Goal: Transaction & Acquisition: Purchase product/service

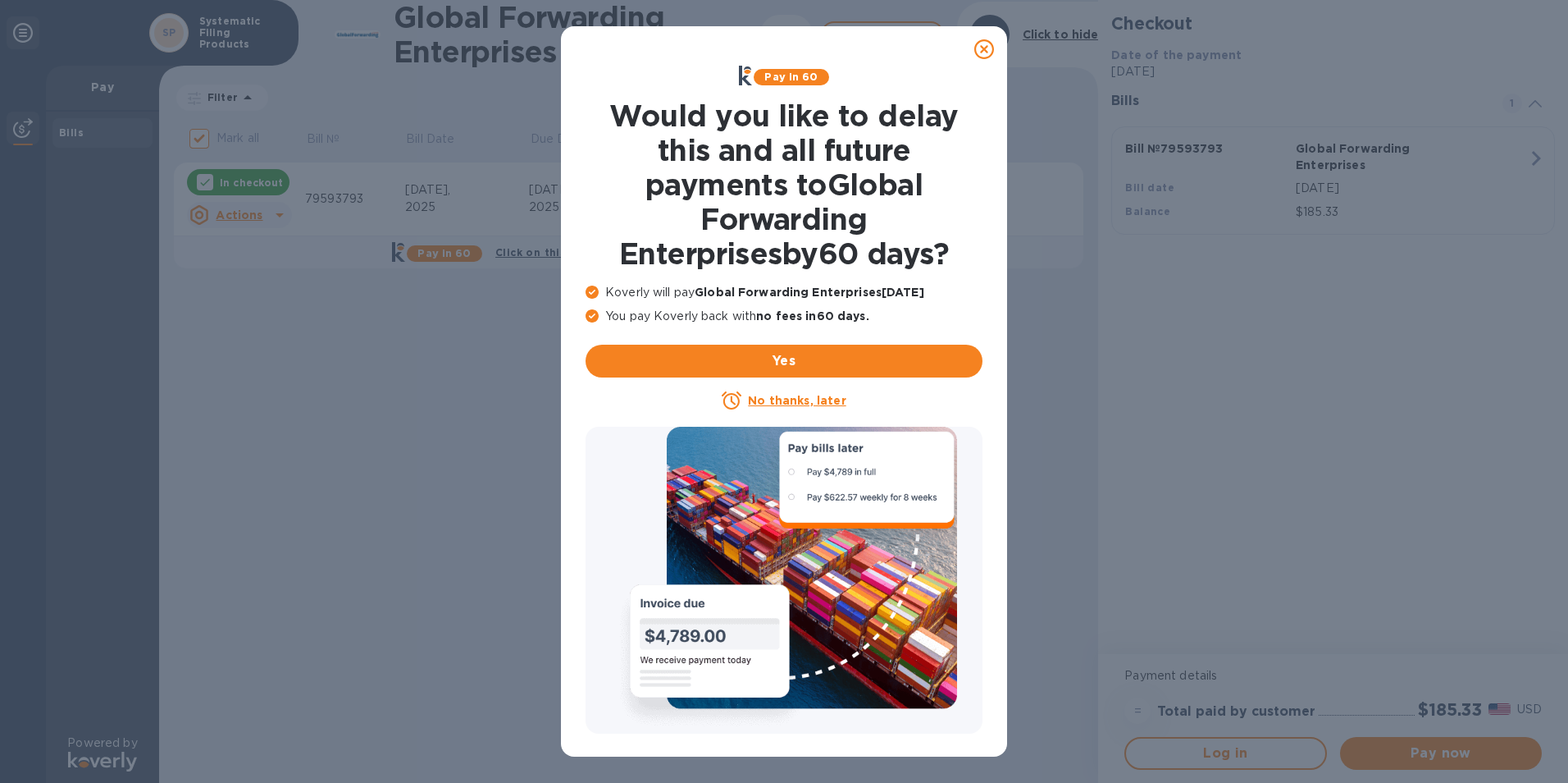
click at [806, 397] on u "No thanks, later" at bounding box center [797, 400] width 98 height 13
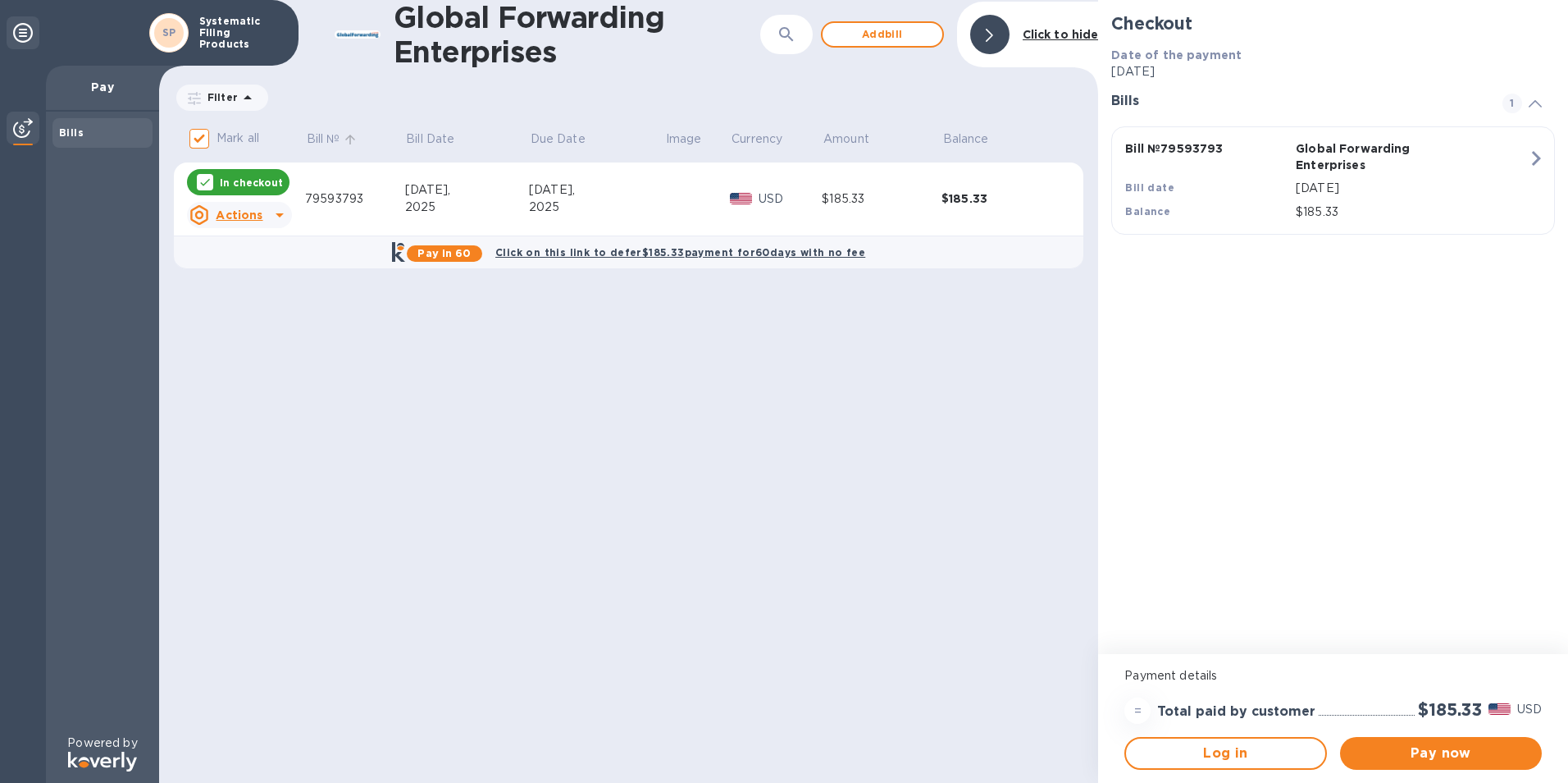
click at [323, 138] on p "Bill №" at bounding box center [323, 139] width 33 height 18
click at [279, 216] on icon at bounding box center [279, 215] width 8 height 4
click at [256, 285] on b "Open bill" at bounding box center [260, 282] width 55 height 13
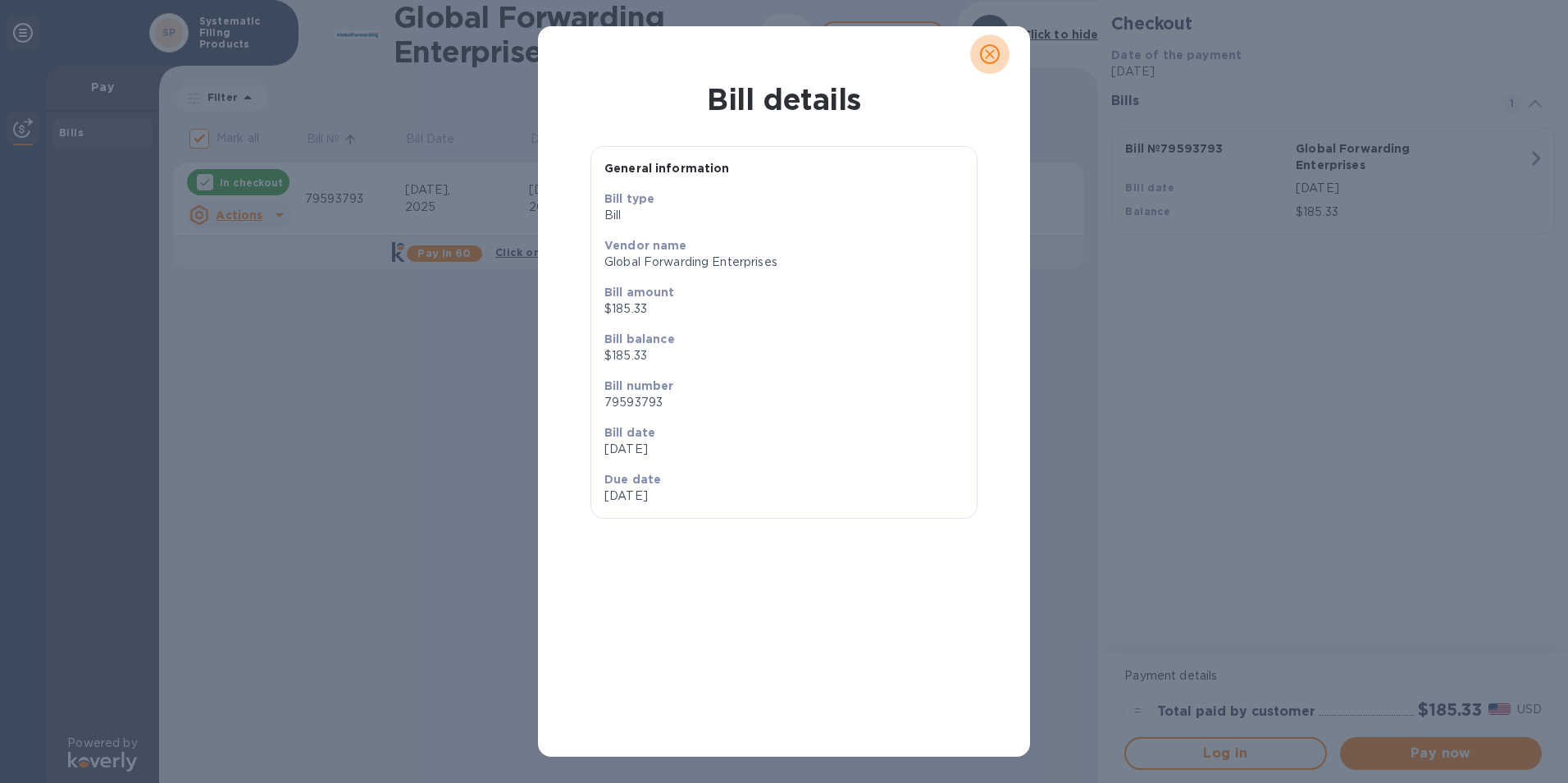
click at [996, 60] on icon "close" at bounding box center [990, 54] width 17 height 17
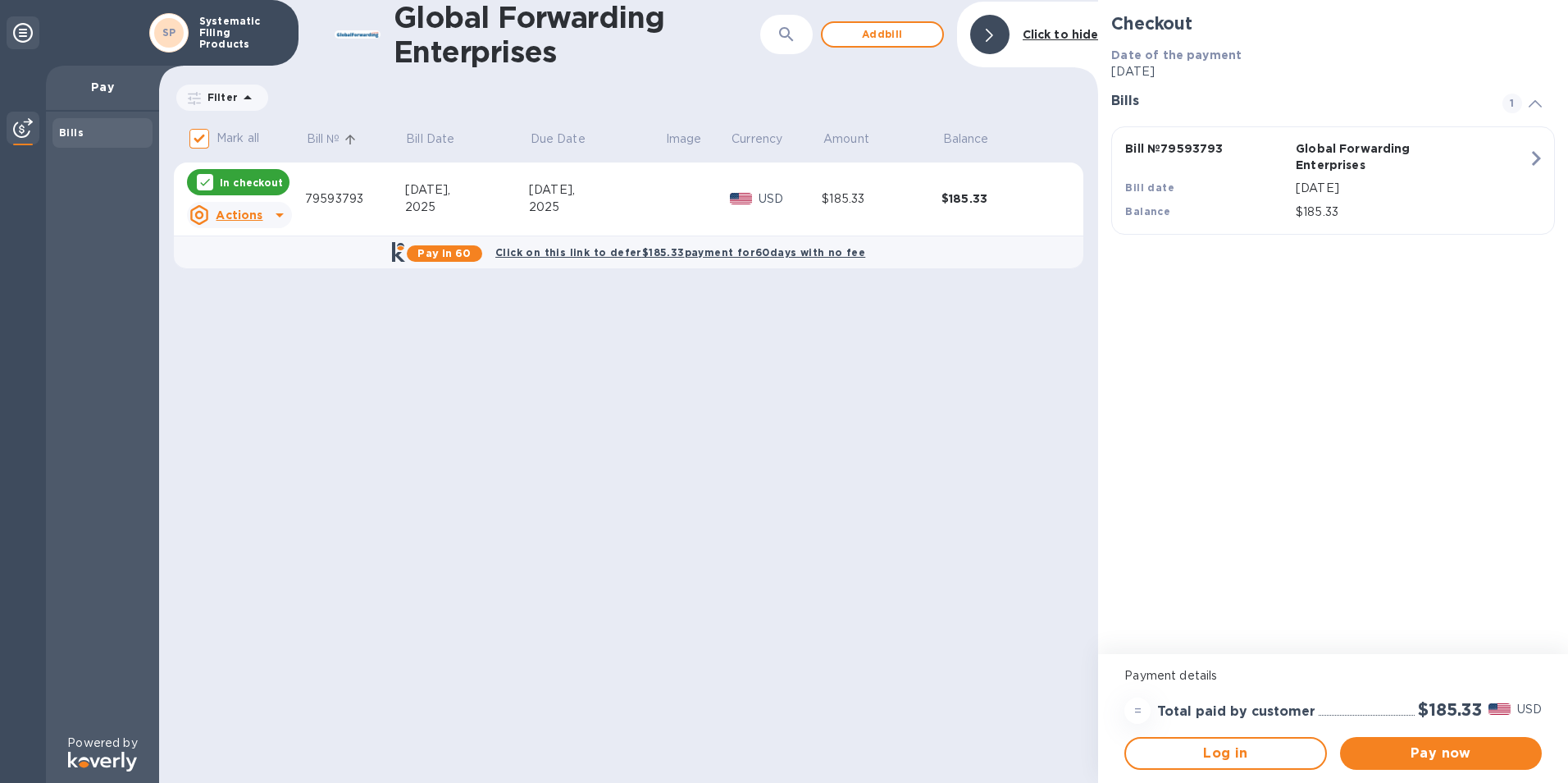
click at [1531, 163] on icon "button" at bounding box center [1535, 158] width 30 height 30
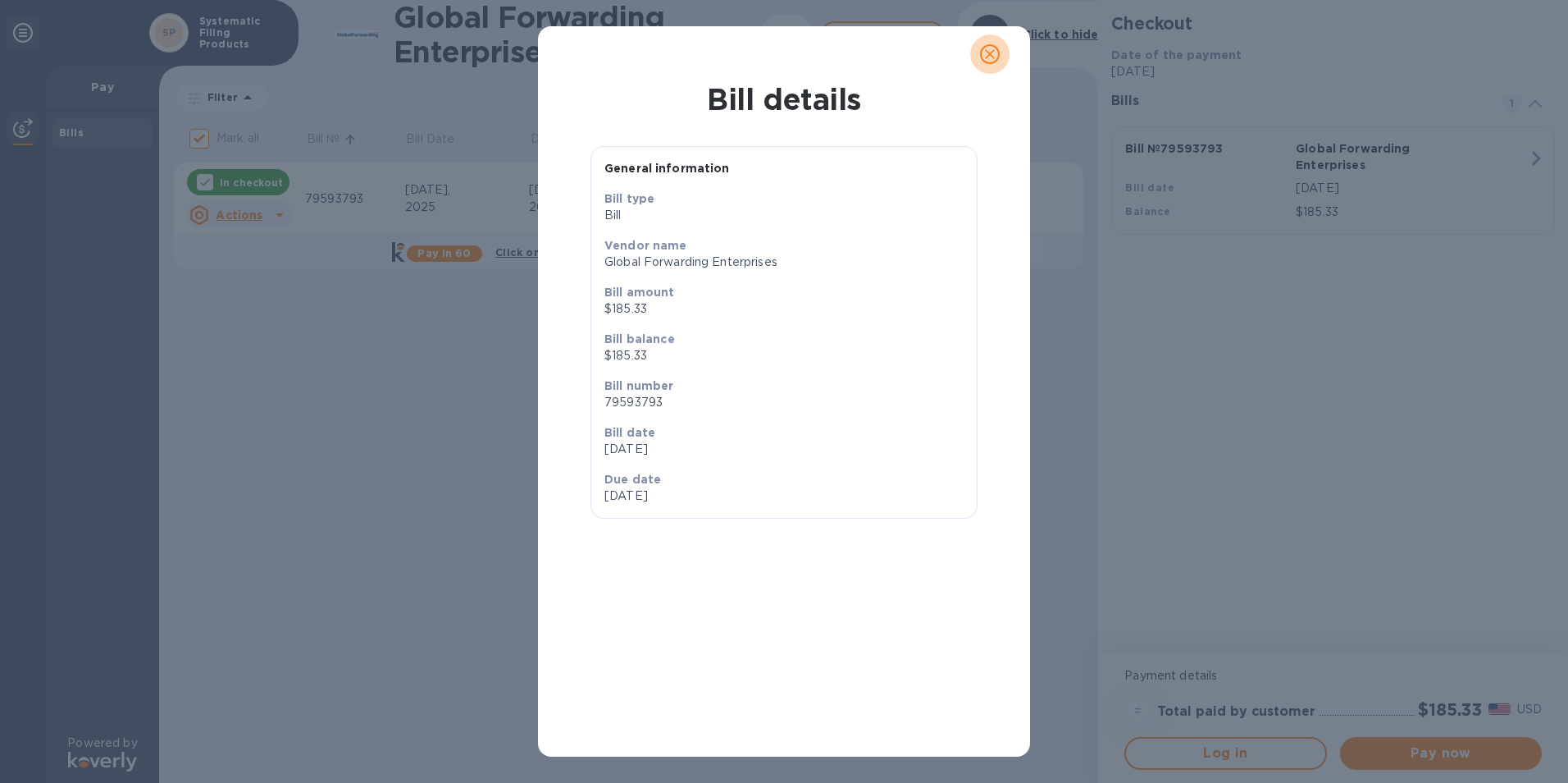
click at [992, 59] on icon "close" at bounding box center [990, 54] width 17 height 17
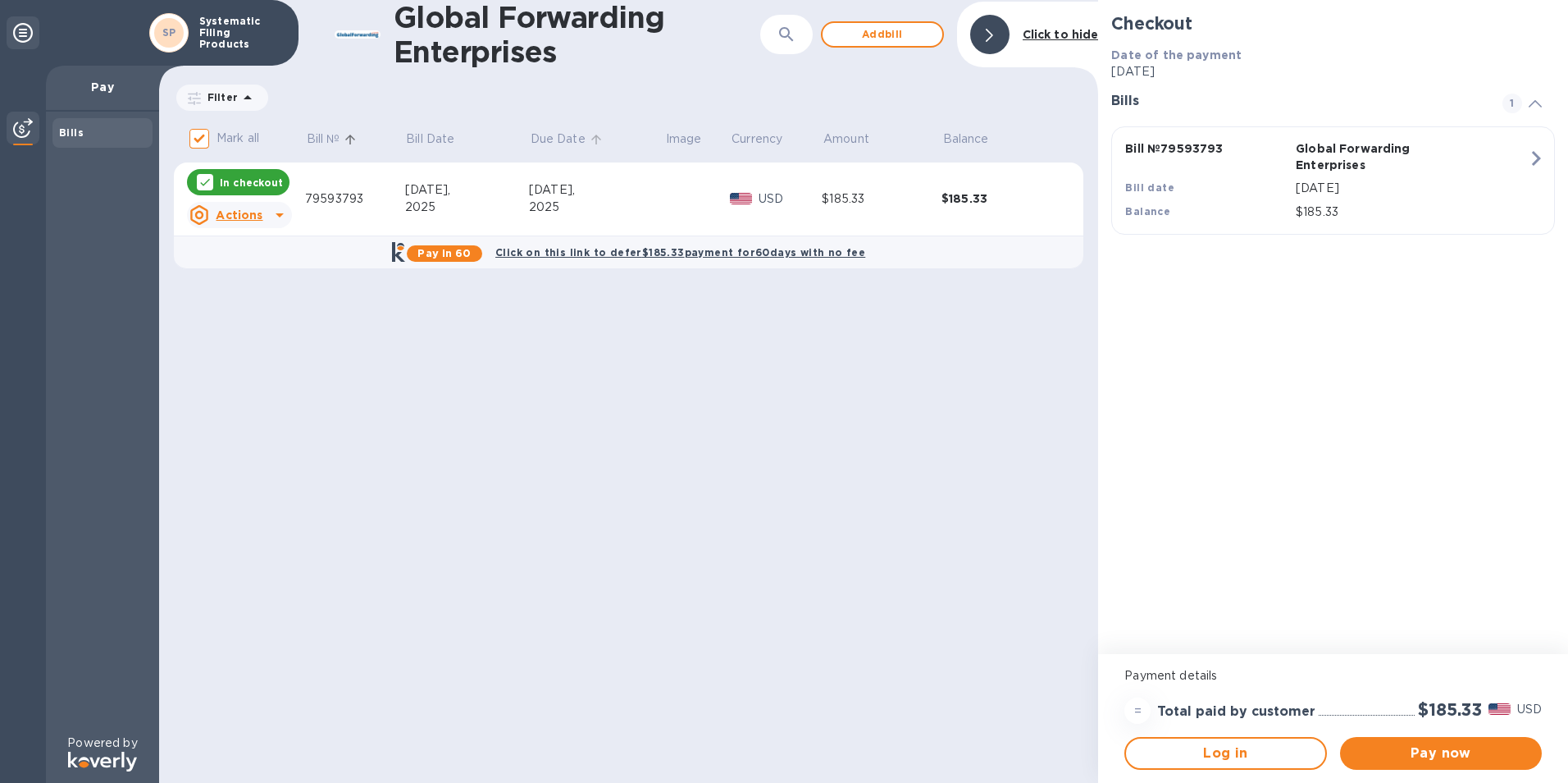
click at [547, 140] on p "Due Date" at bounding box center [558, 139] width 55 height 18
click at [1401, 761] on span "Pay now" at bounding box center [1441, 752] width 176 height 20
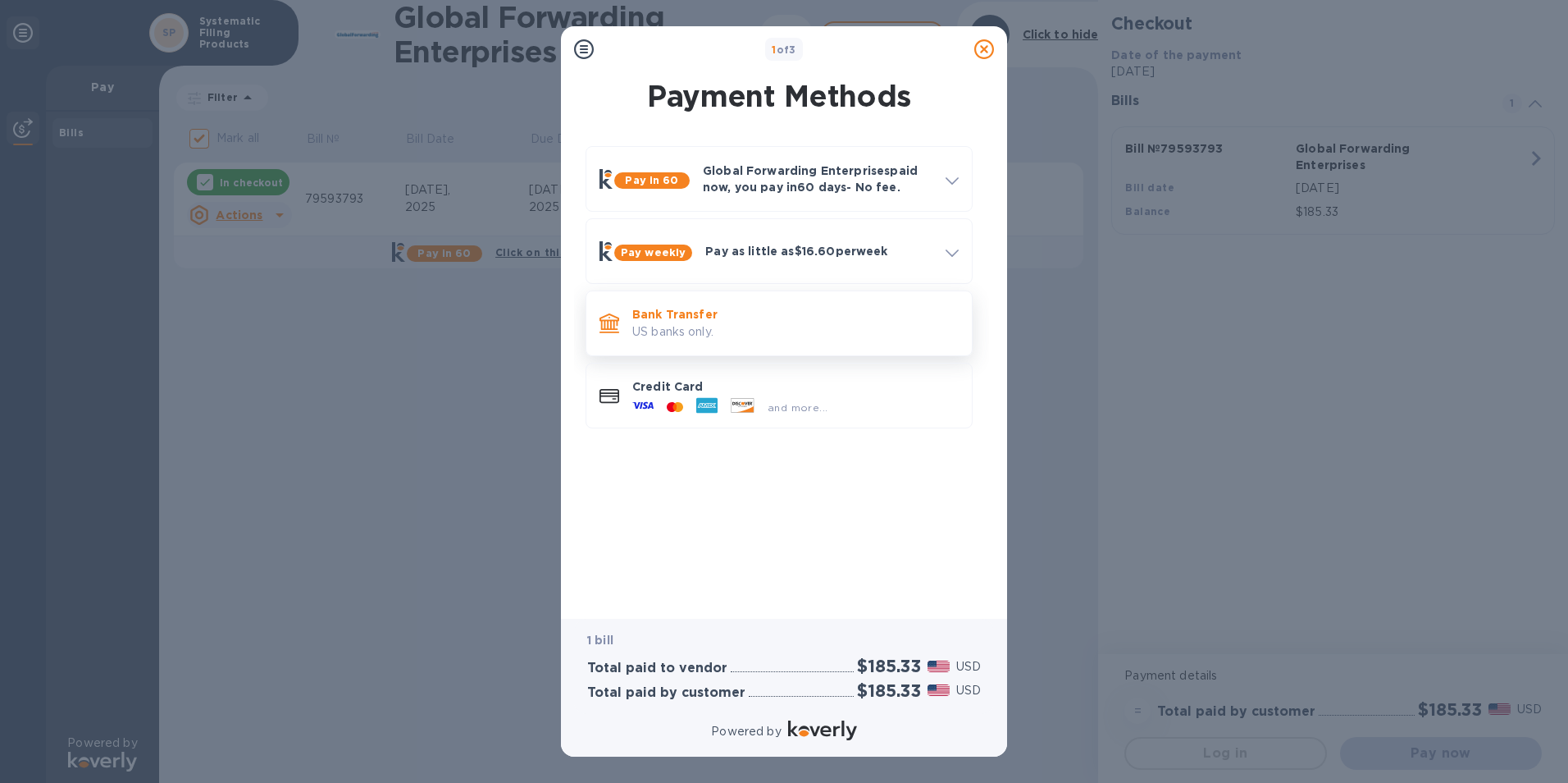
click at [669, 327] on p "US banks only." at bounding box center [795, 332] width 326 height 18
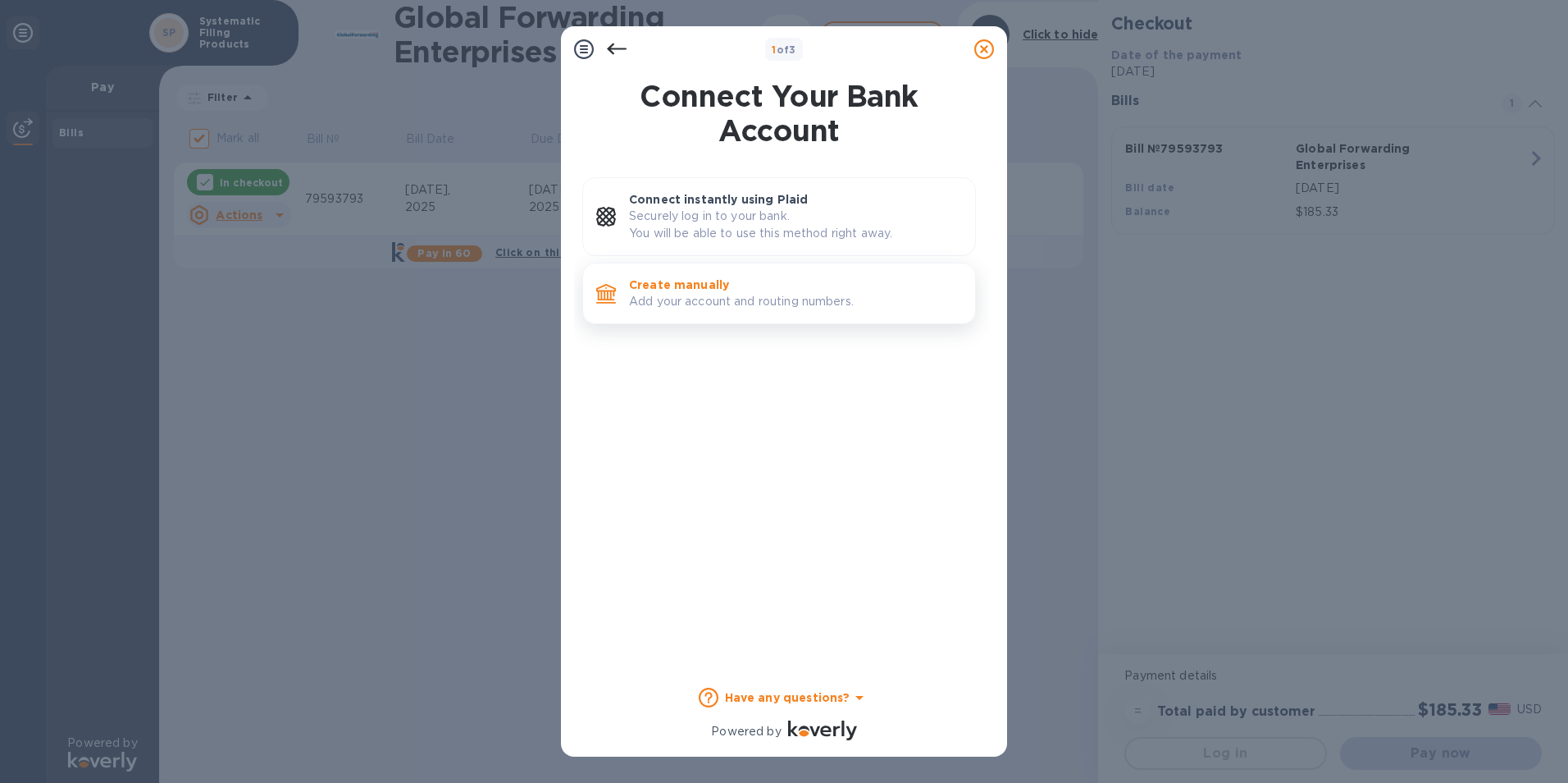
click at [676, 297] on p "Add your account and routing numbers." at bounding box center [796, 301] width 333 height 18
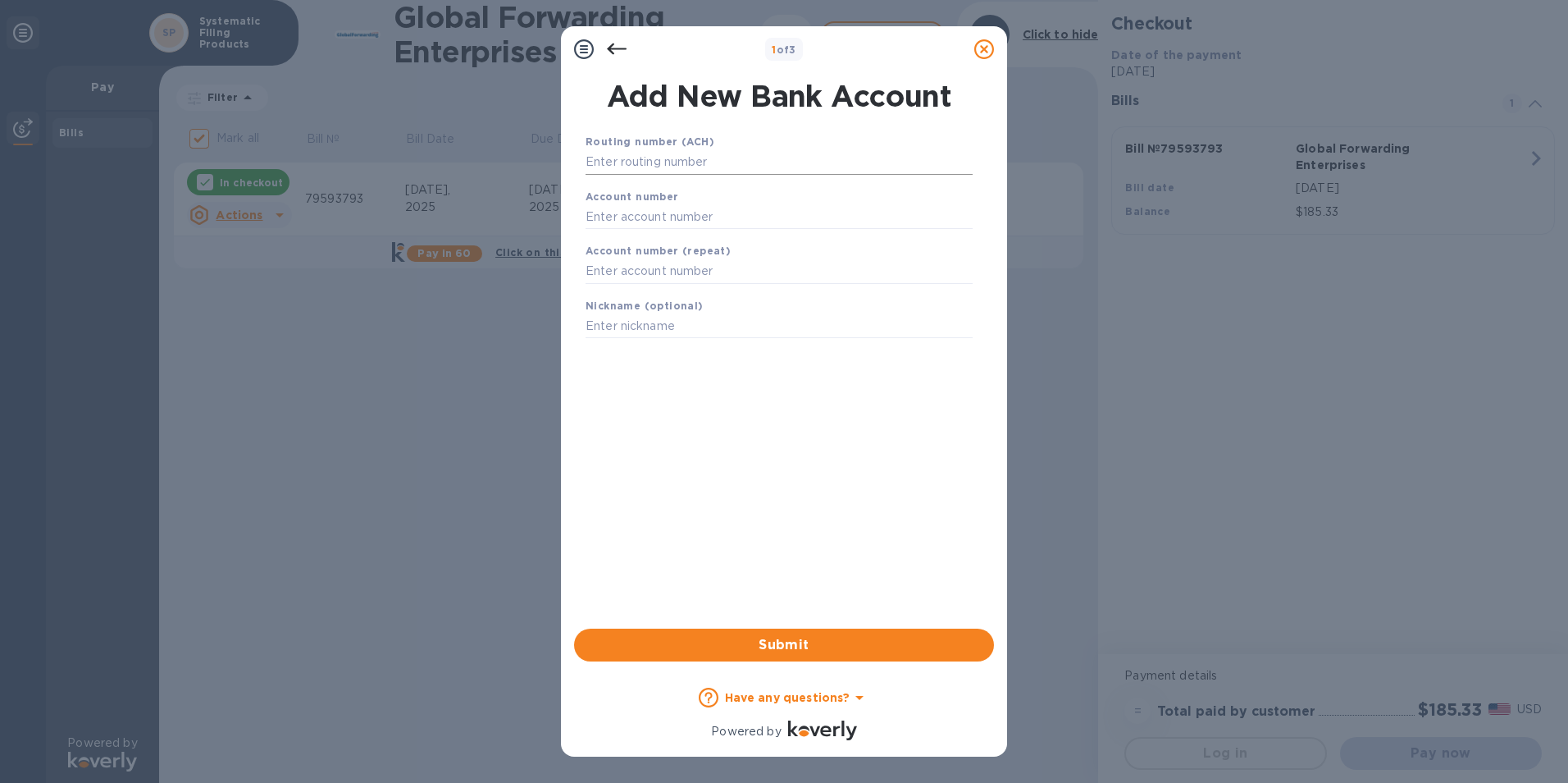
click at [689, 153] on input "text" at bounding box center [779, 162] width 387 height 24
type input "031315544"
click at [660, 232] on input "text" at bounding box center [779, 237] width 387 height 24
type input "3000389377"
click at [628, 285] on input "text" at bounding box center [779, 292] width 387 height 24
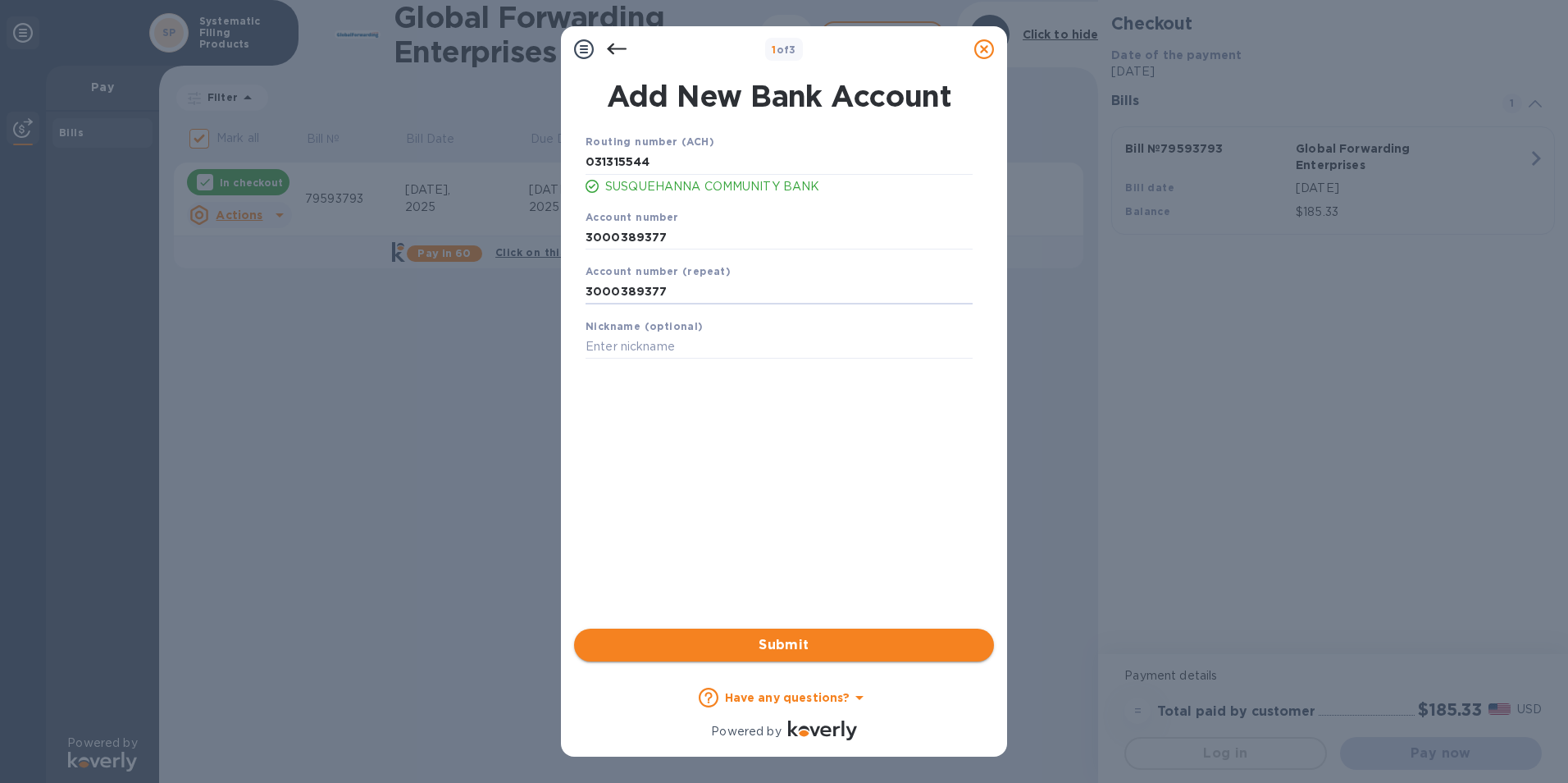
type input "3000389377"
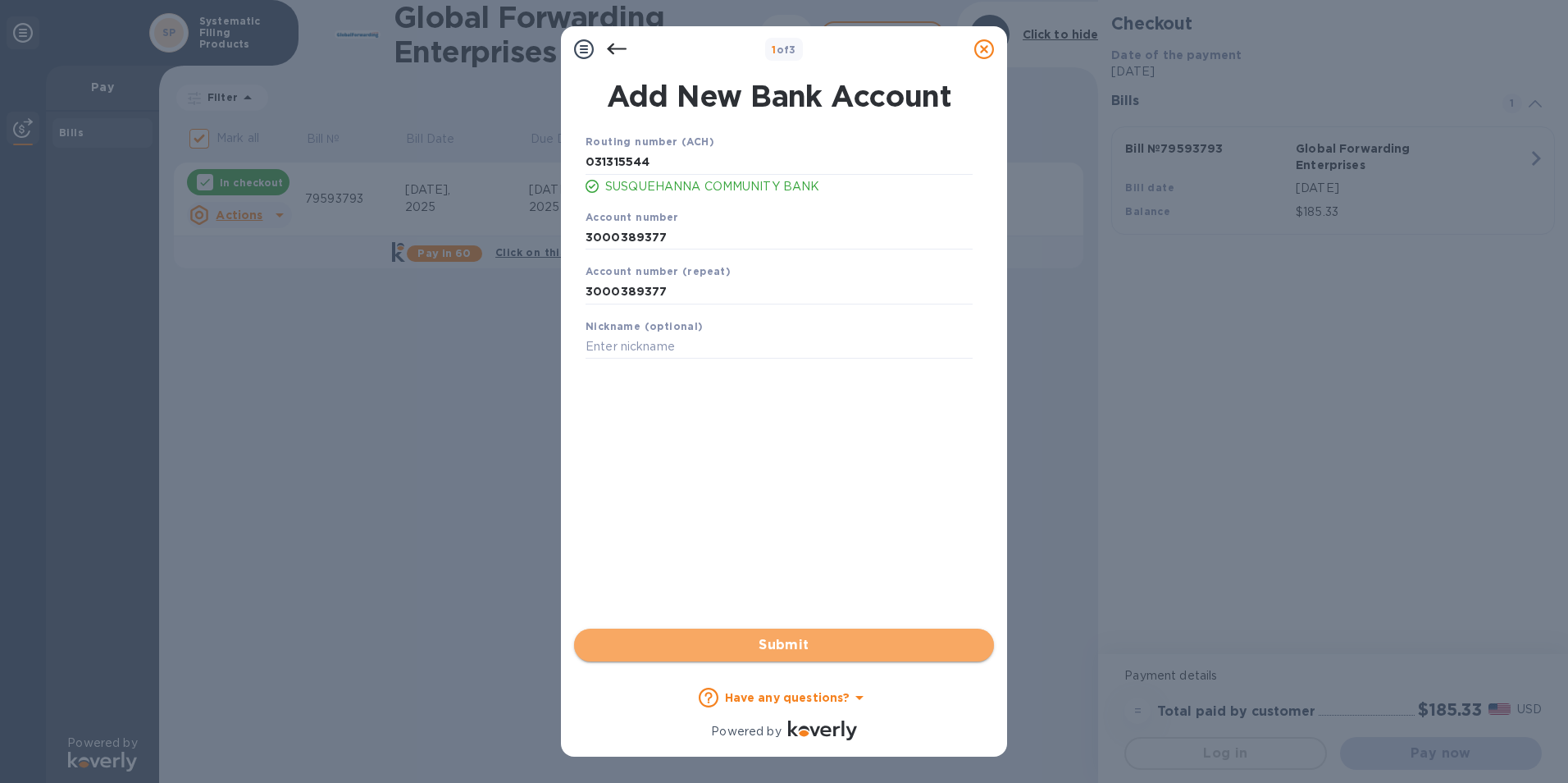
click at [790, 647] on span "Submit" at bounding box center [784, 644] width 393 height 20
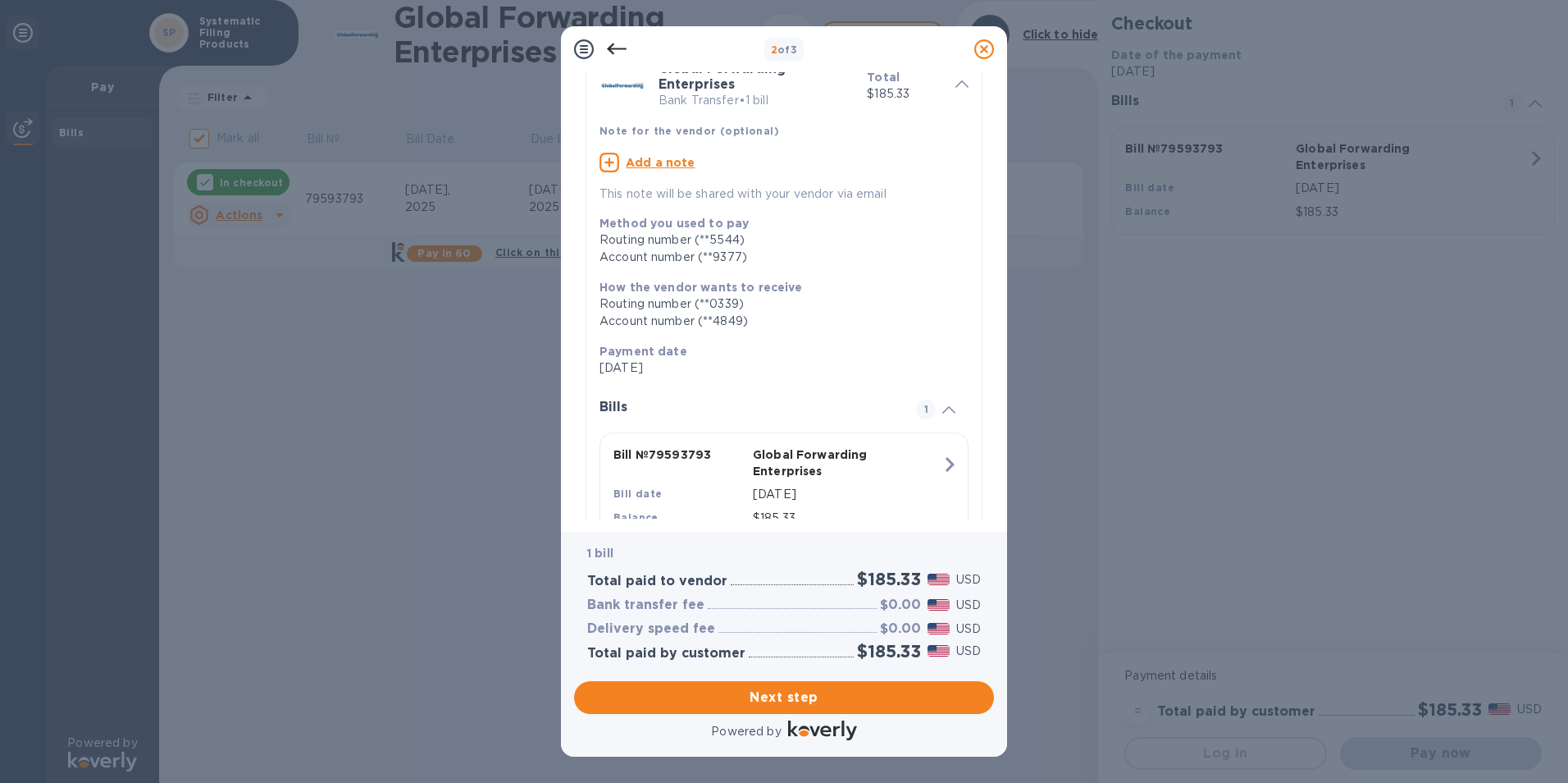
scroll to position [146, 0]
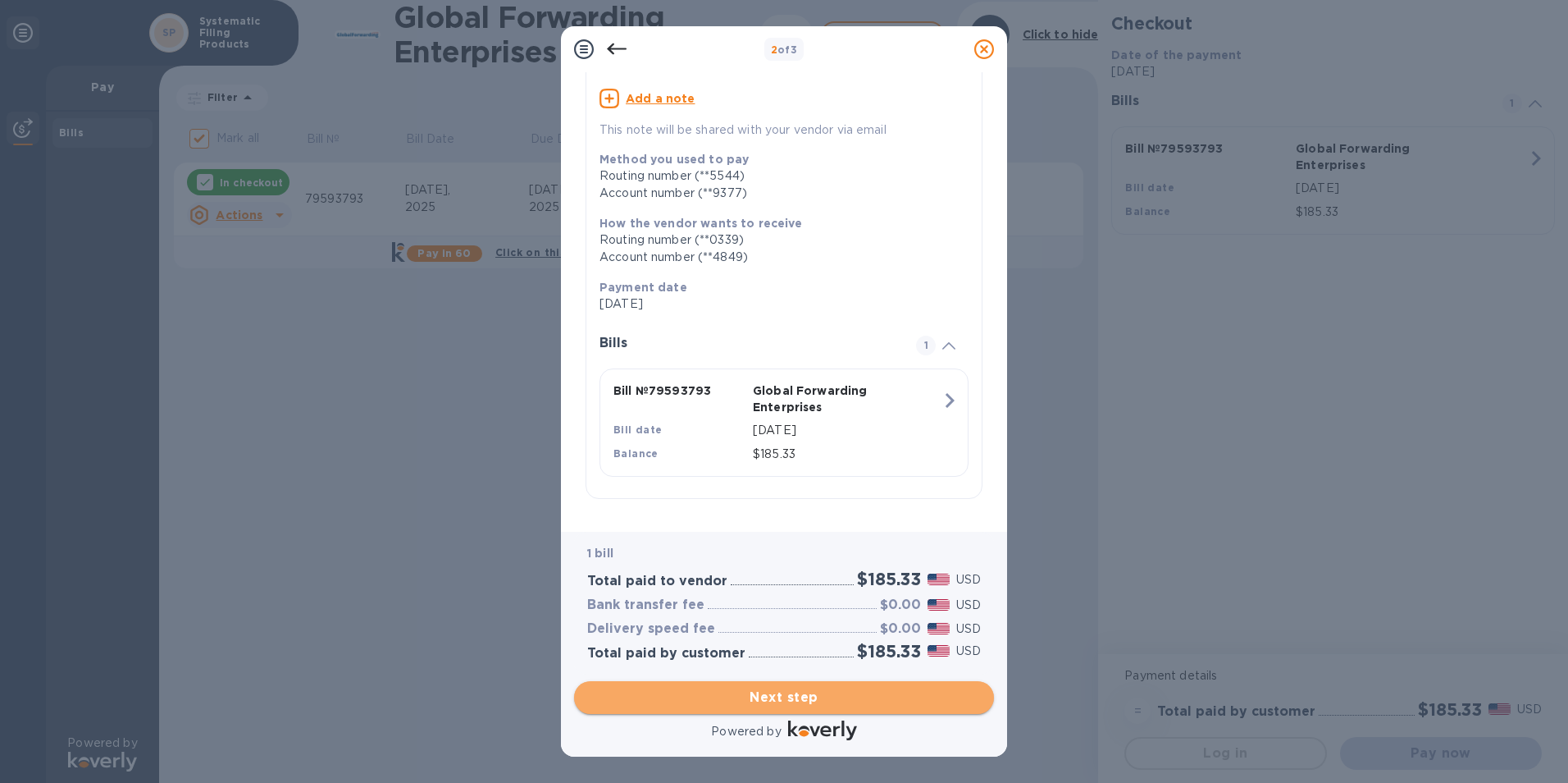
click at [798, 699] on span "Next step" at bounding box center [784, 697] width 393 height 20
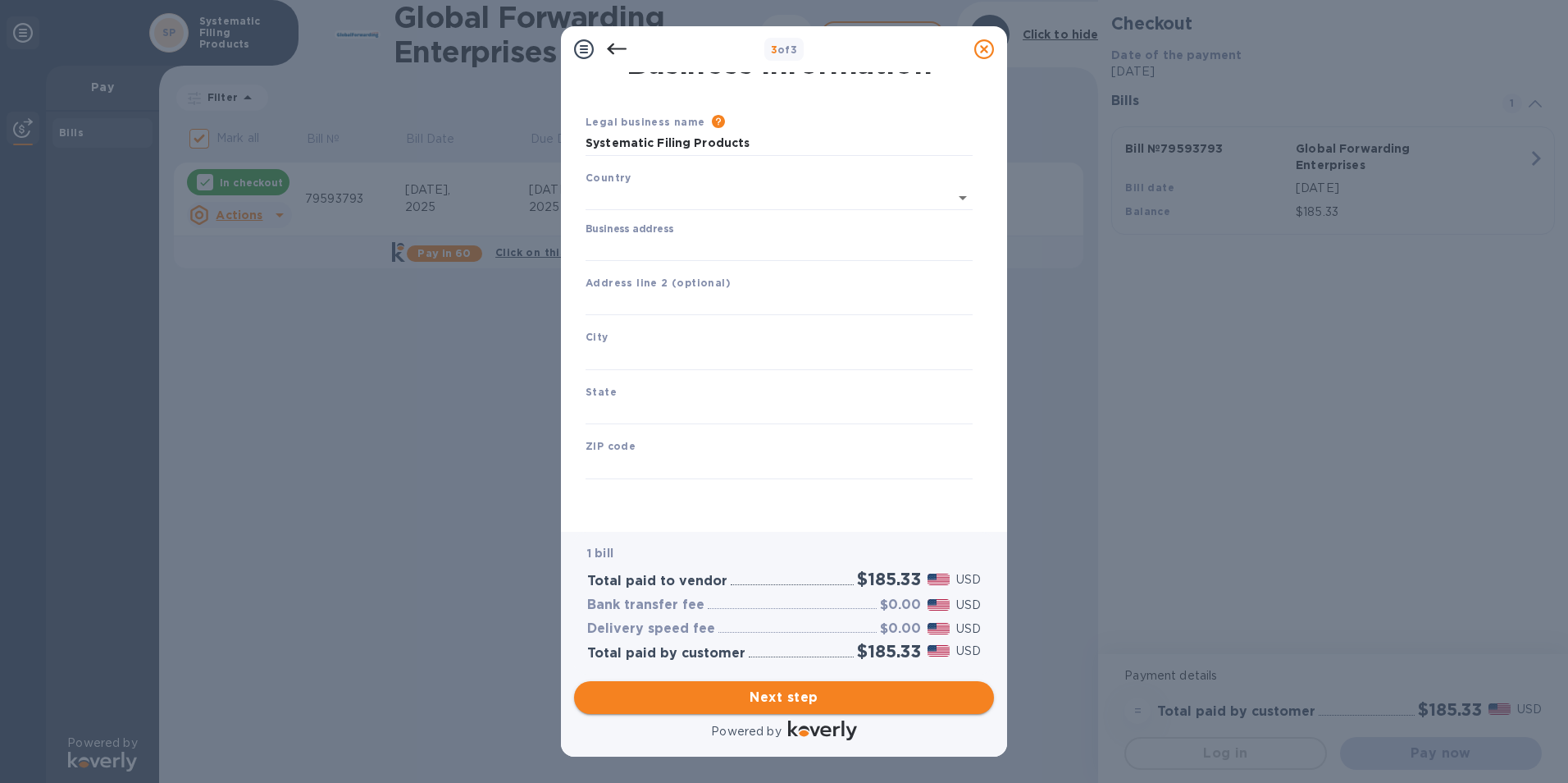
type input "[GEOGRAPHIC_DATA]"
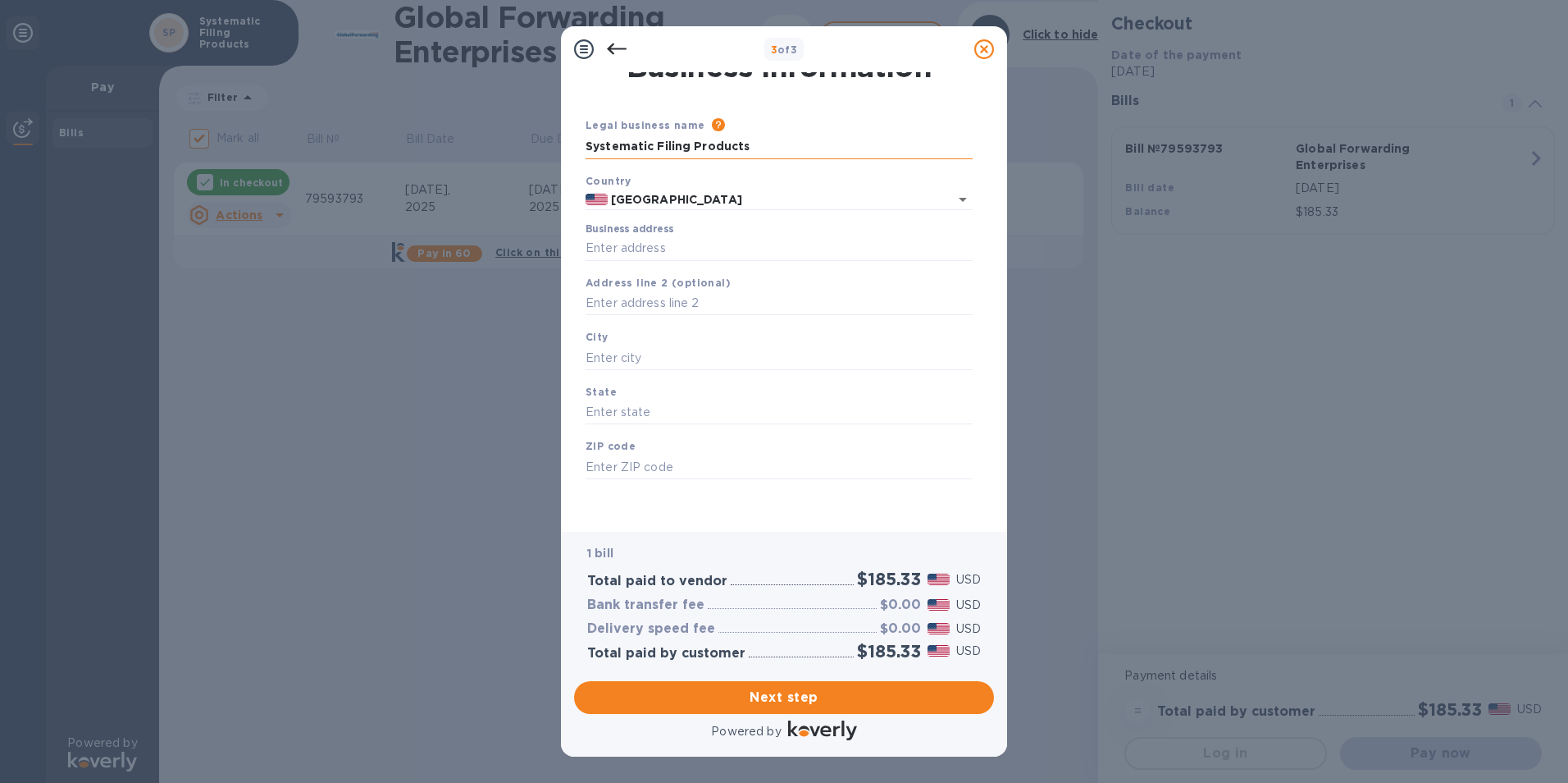
click at [763, 146] on input "Systematic Filing Products" at bounding box center [779, 147] width 387 height 24
click at [638, 298] on input "text" at bounding box center [779, 303] width 387 height 24
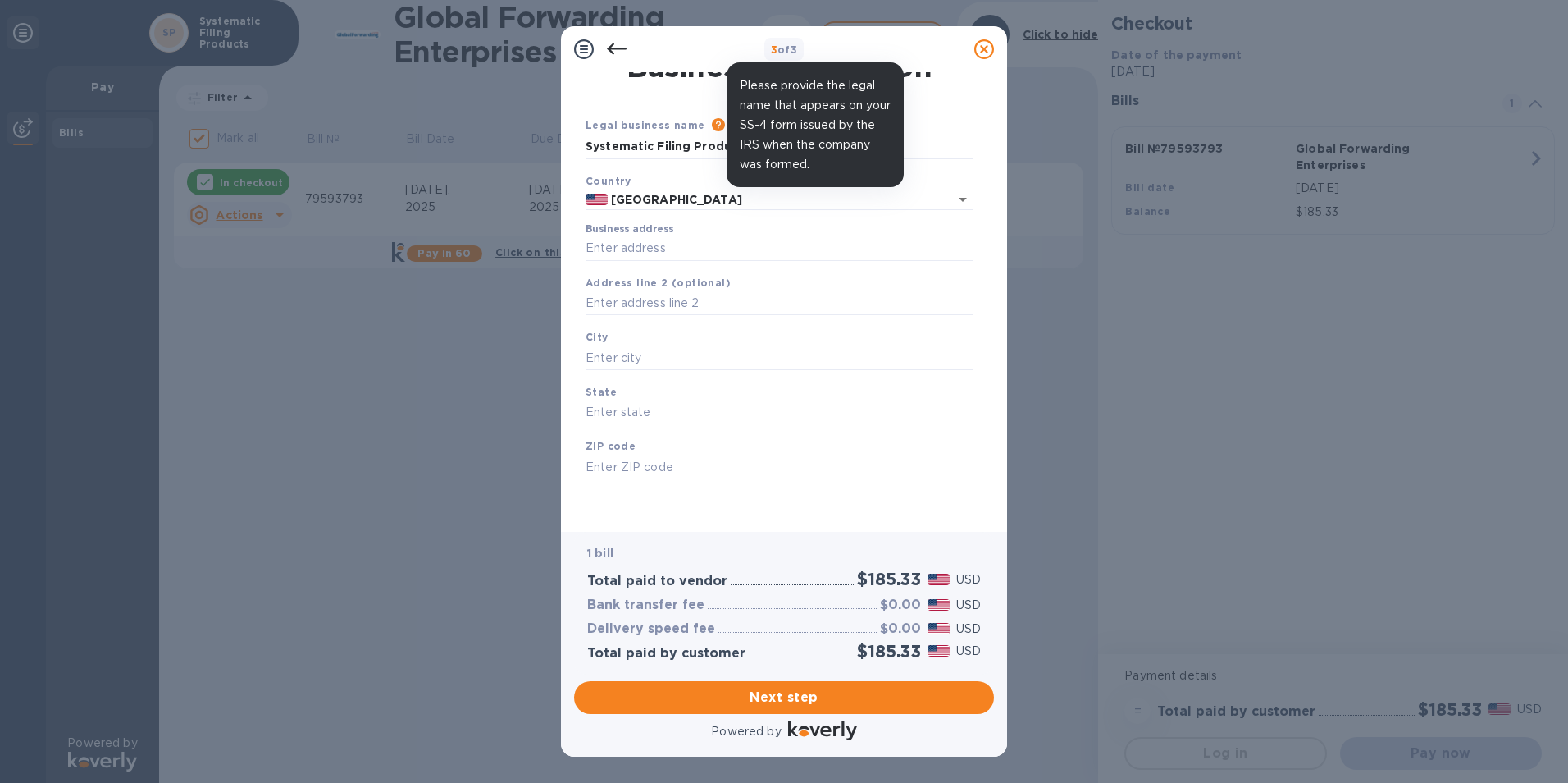
click at [712, 119] on icon at bounding box center [718, 125] width 13 height 13
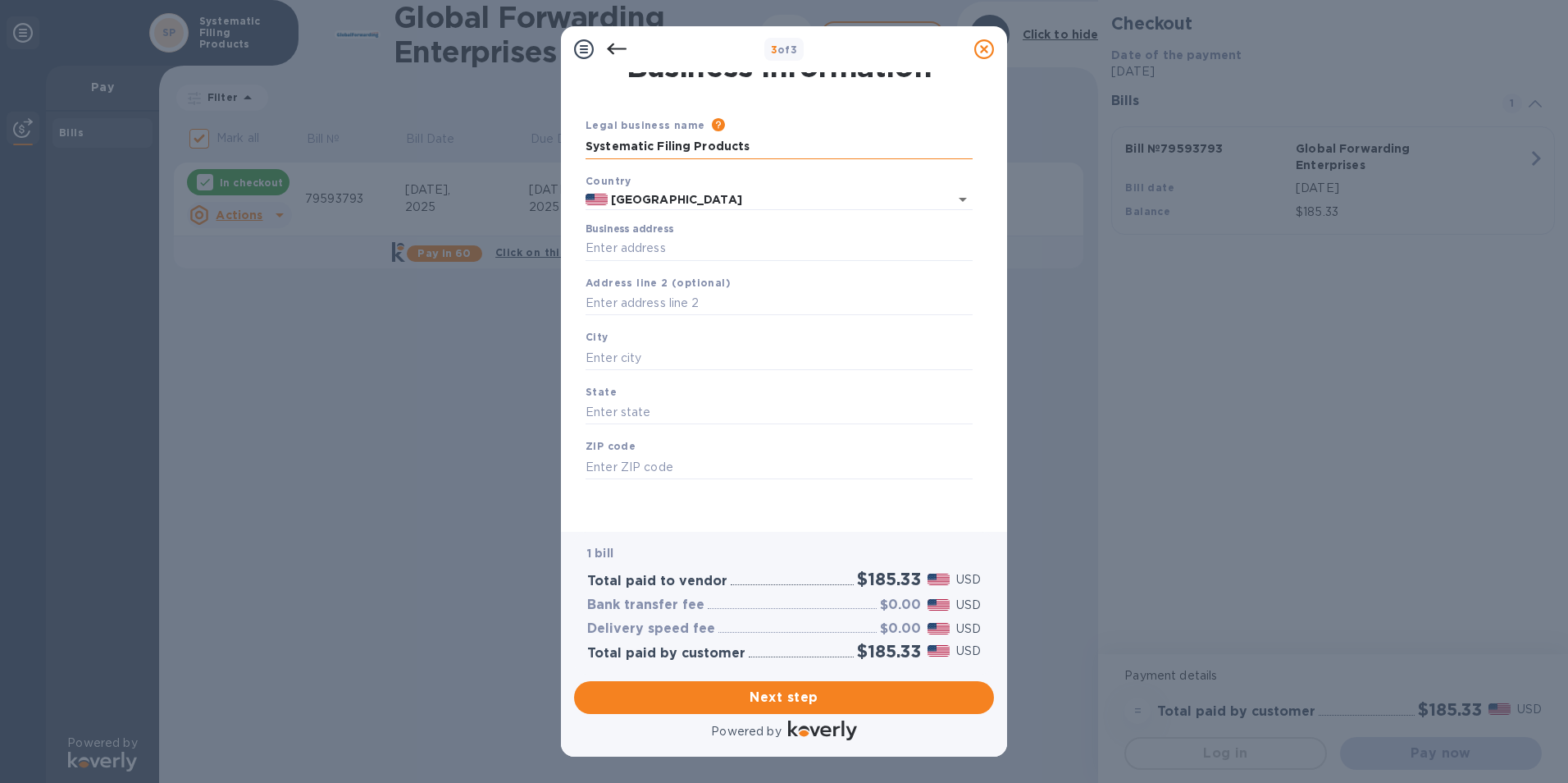
click at [764, 142] on input "Systematic Filing Products" at bounding box center [779, 147] width 387 height 24
type input "S"
type input "Tele-Media SFP, LLC"
click at [740, 254] on input "Business address" at bounding box center [779, 248] width 387 height 24
type input "[STREET_ADDRESS]"
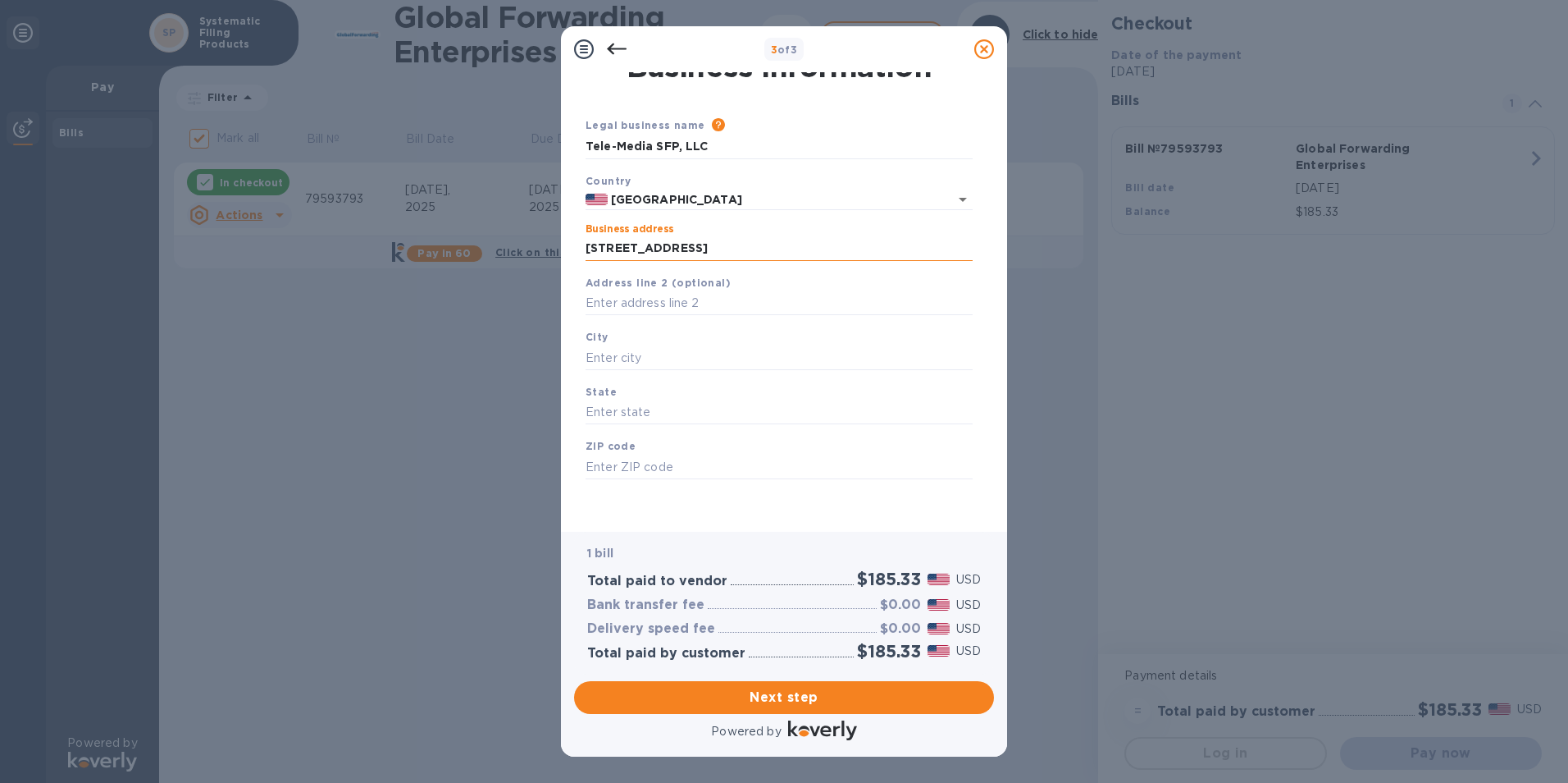
type input "[GEOGRAPHIC_DATA]"
type input "[US_STATE]"
type input "17821"
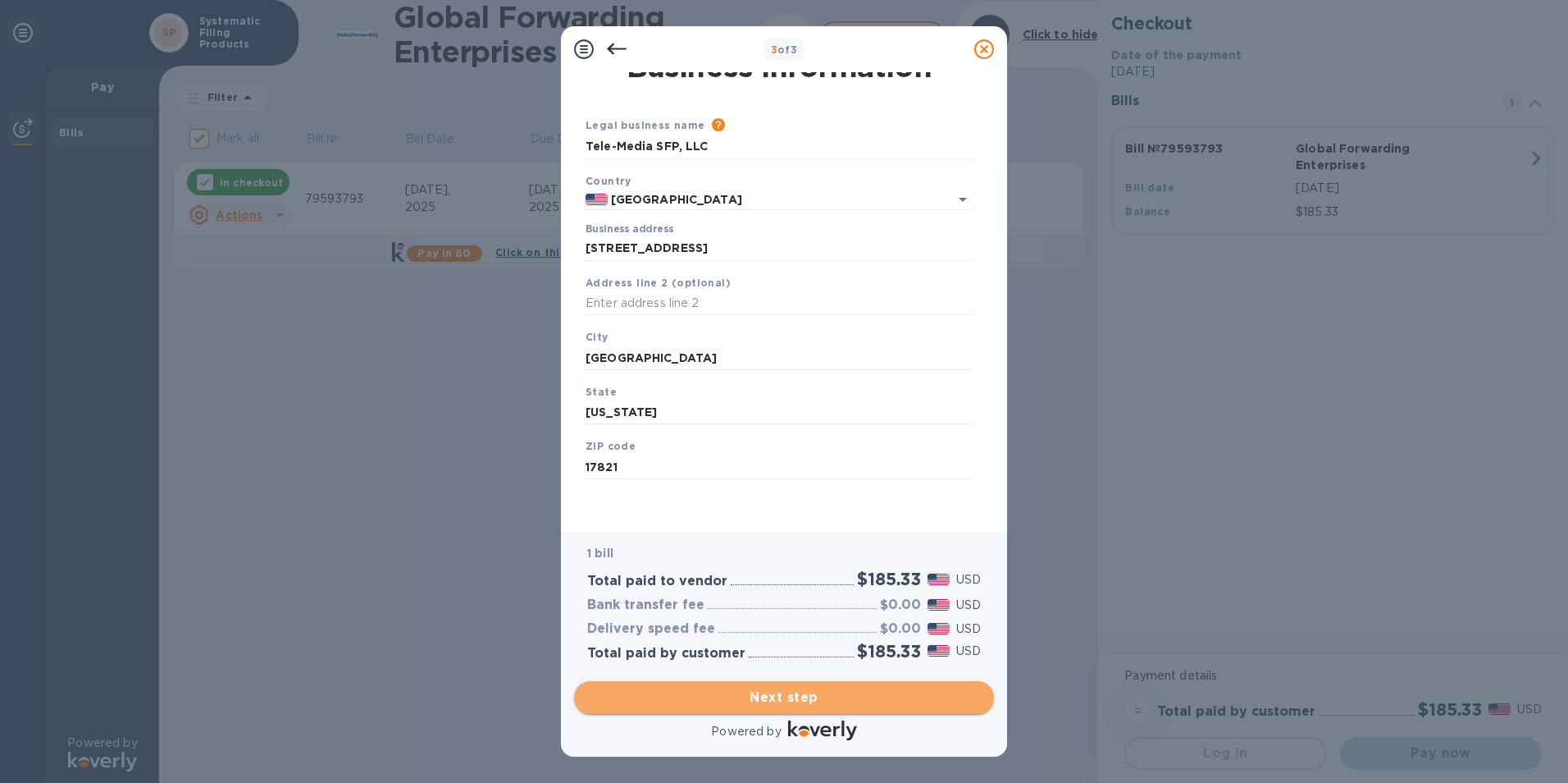
click at [865, 706] on span "Next step" at bounding box center [784, 697] width 393 height 20
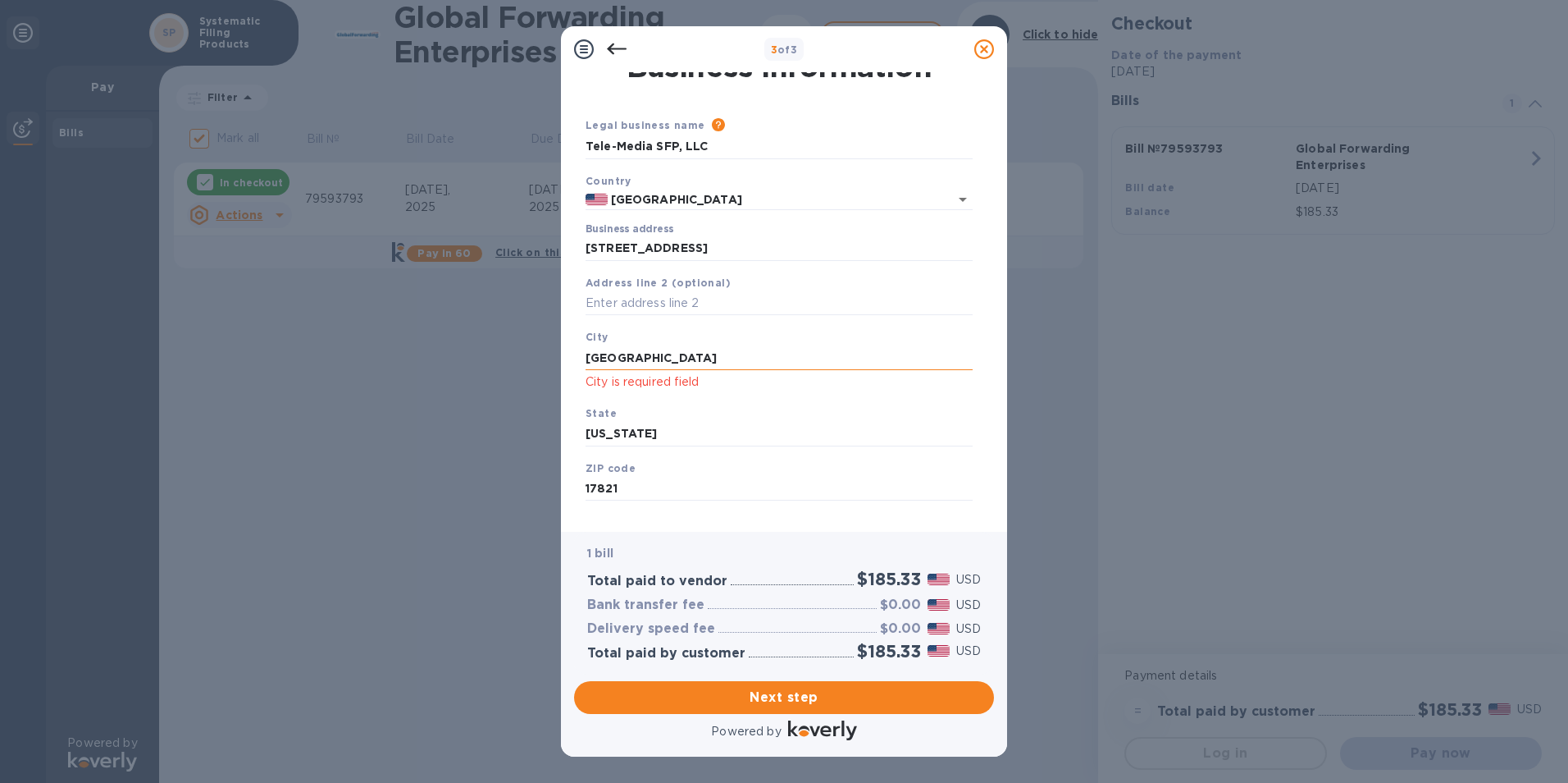
click at [664, 362] on input "[GEOGRAPHIC_DATA]" at bounding box center [779, 357] width 387 height 24
type input "D"
type input "[GEOGRAPHIC_DATA]"
click at [856, 687] on span "Next step" at bounding box center [784, 697] width 393 height 20
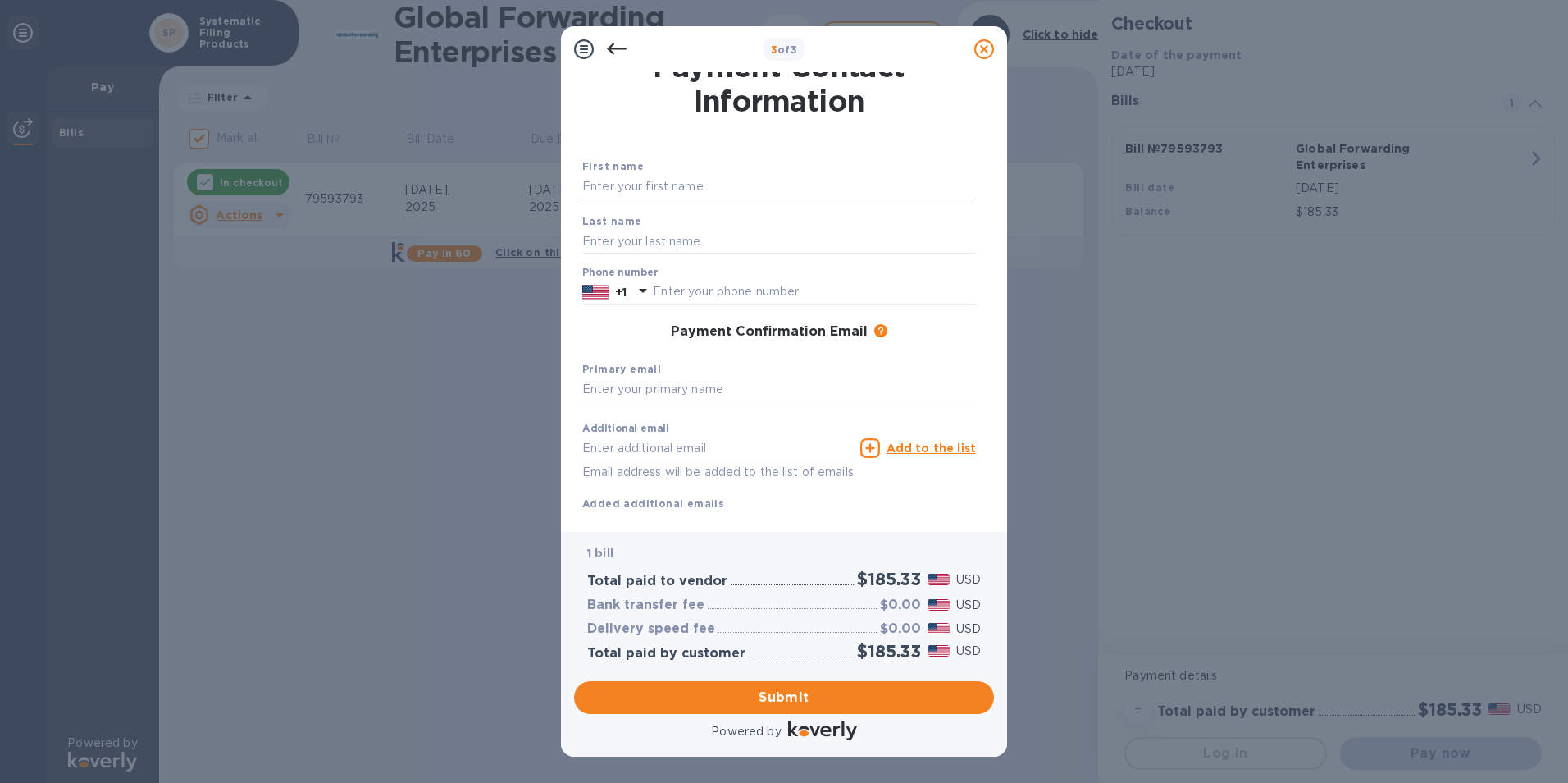
click at [615, 185] on input "text" at bounding box center [778, 187] width 393 height 24
type input "[PERSON_NAME]"
type input "Kenly"
type input "5702710810"
type input "[EMAIL_ADDRESS][DOMAIN_NAME]"
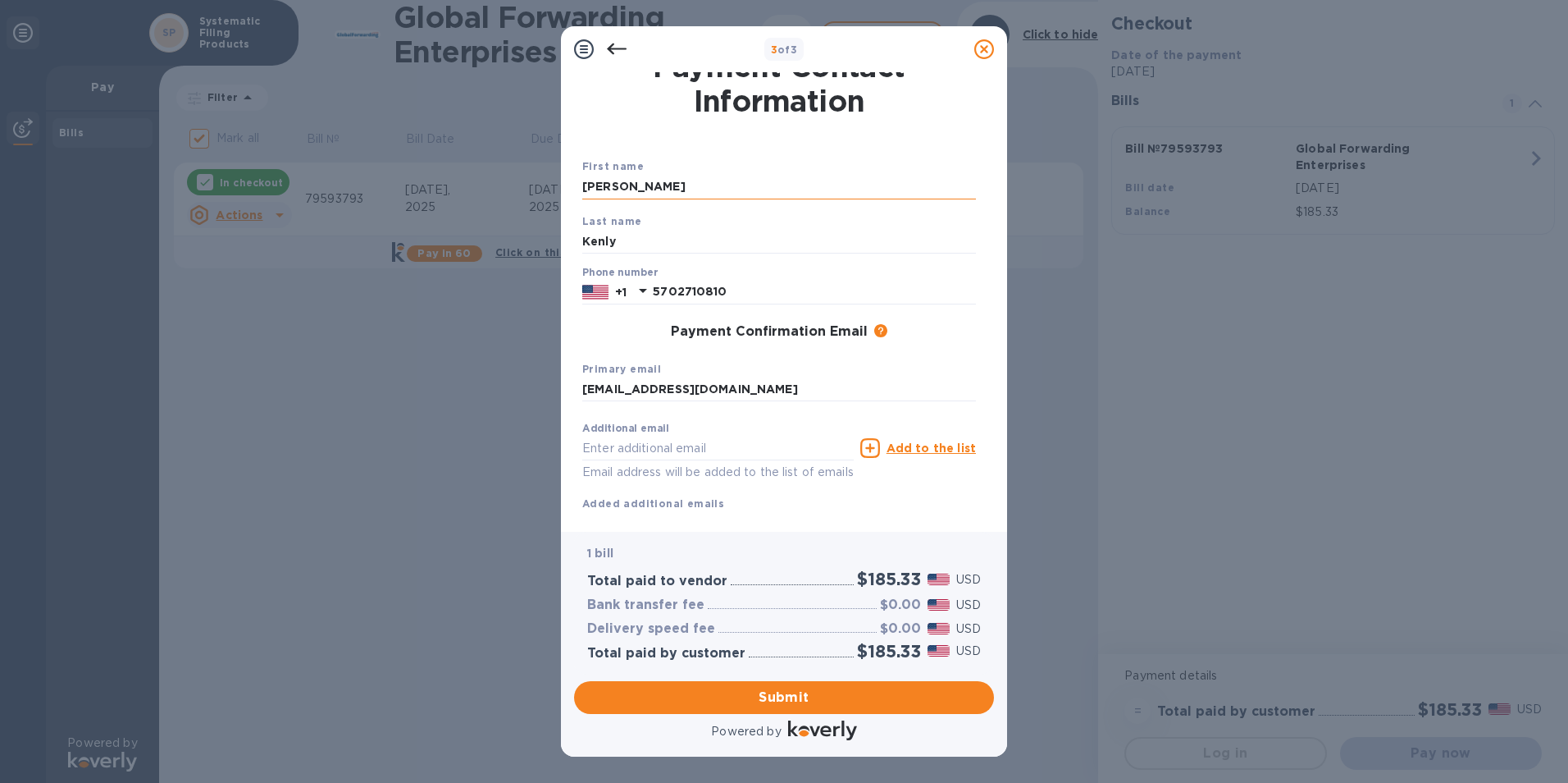
type input "[EMAIL_ADDRESS][DOMAIN_NAME]"
click at [762, 698] on span "Submit" at bounding box center [784, 697] width 393 height 20
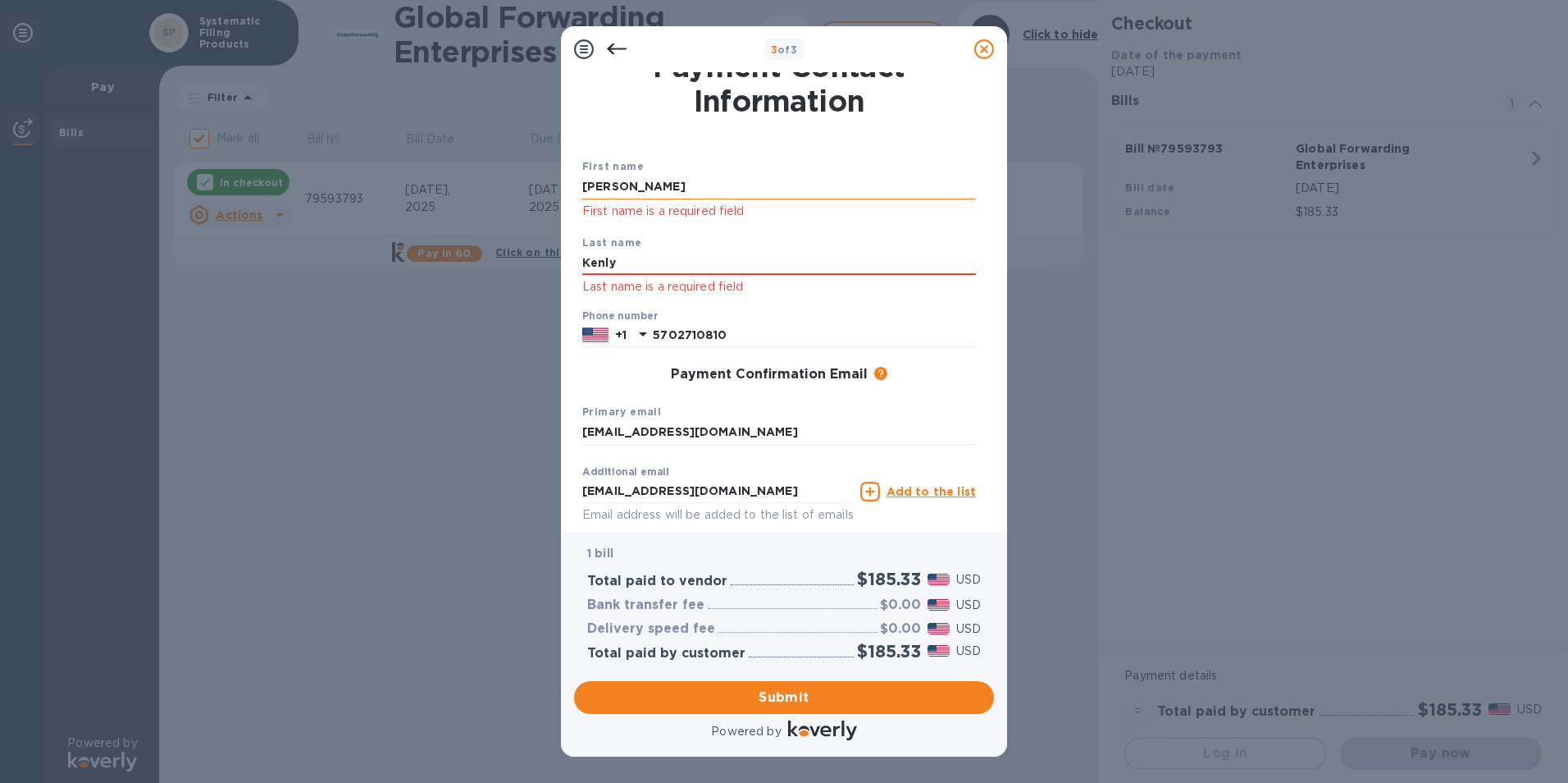
click at [657, 182] on input "[PERSON_NAME]" at bounding box center [778, 187] width 393 height 24
type input "T"
type input "[PERSON_NAME]"
click at [684, 255] on input "Kenly" at bounding box center [778, 263] width 393 height 24
type input "K"
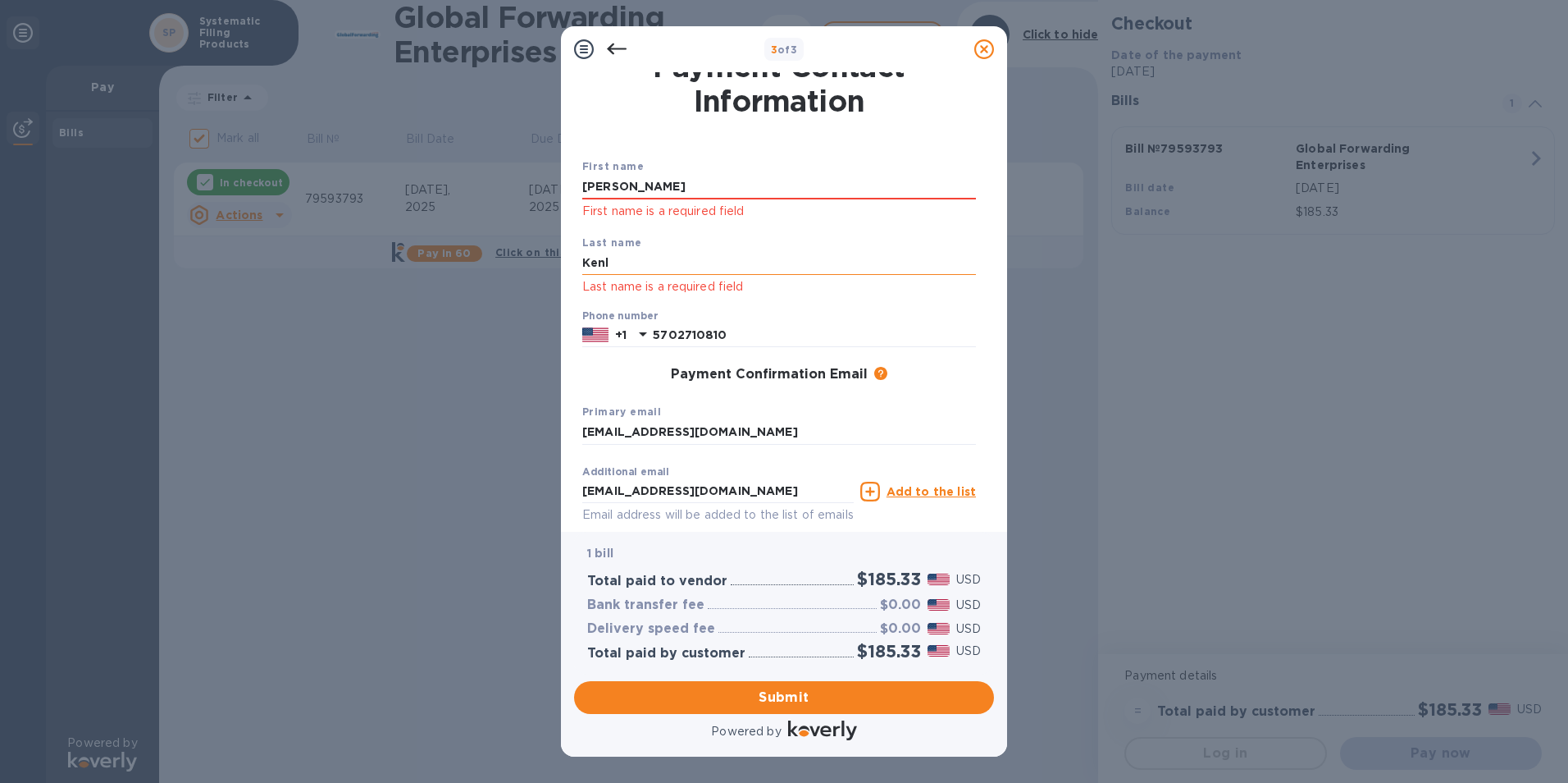
type input "Kenly"
click at [721, 685] on button "Submit" at bounding box center [784, 697] width 420 height 33
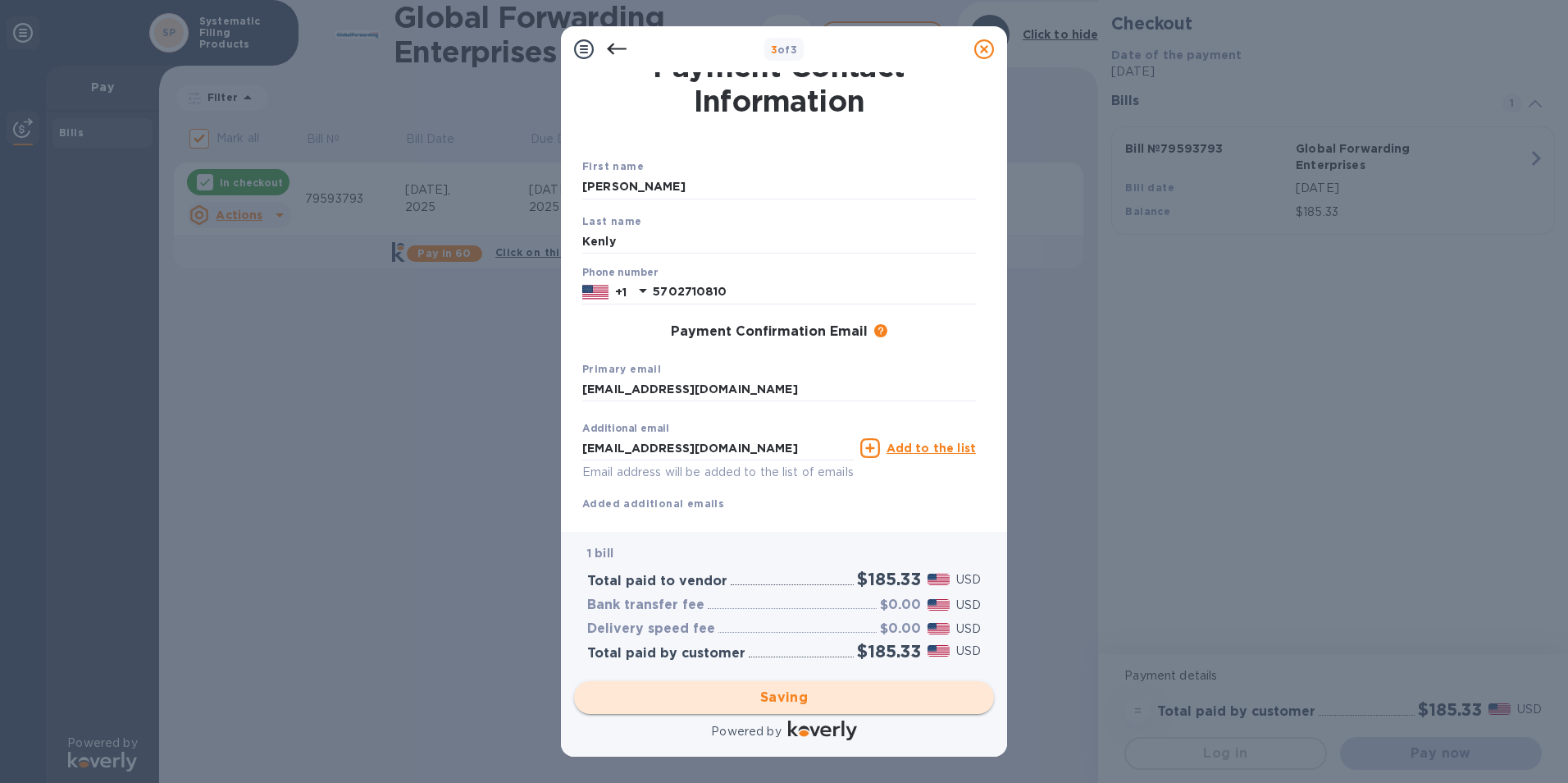
checkbox input "false"
